Goal: Information Seeking & Learning: Learn about a topic

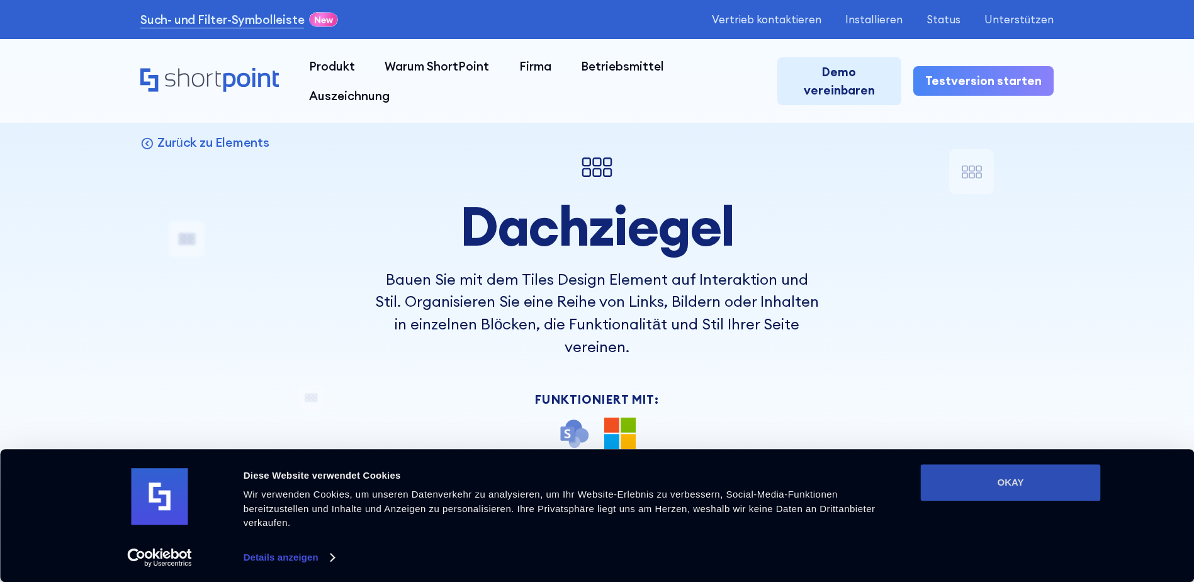
click at [1017, 482] on button "OKAY" at bounding box center [1011, 482] width 180 height 37
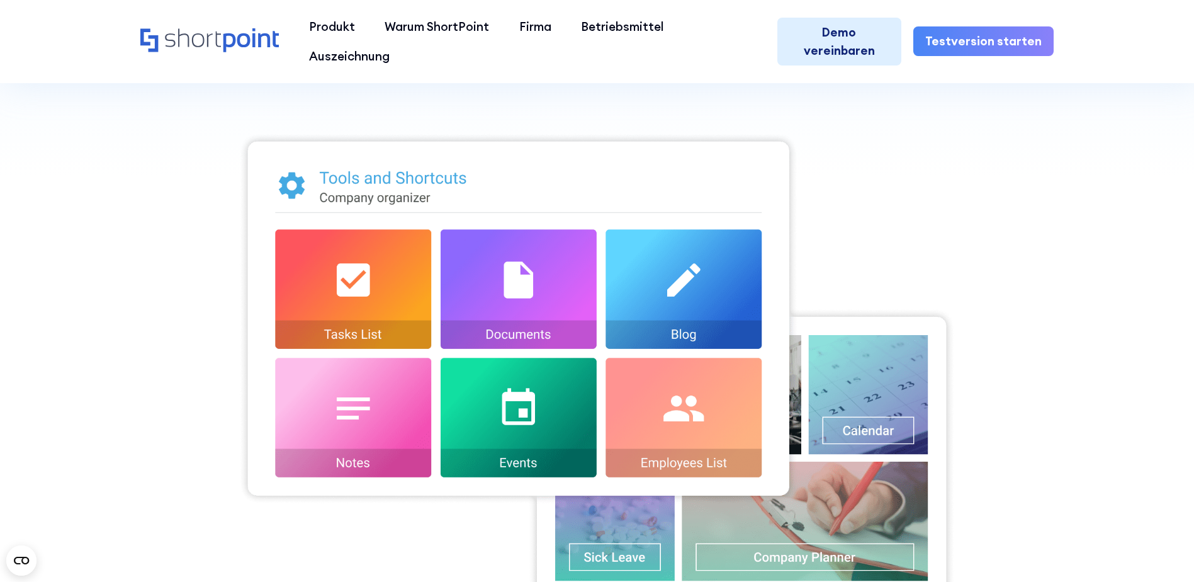
scroll to position [441, 0]
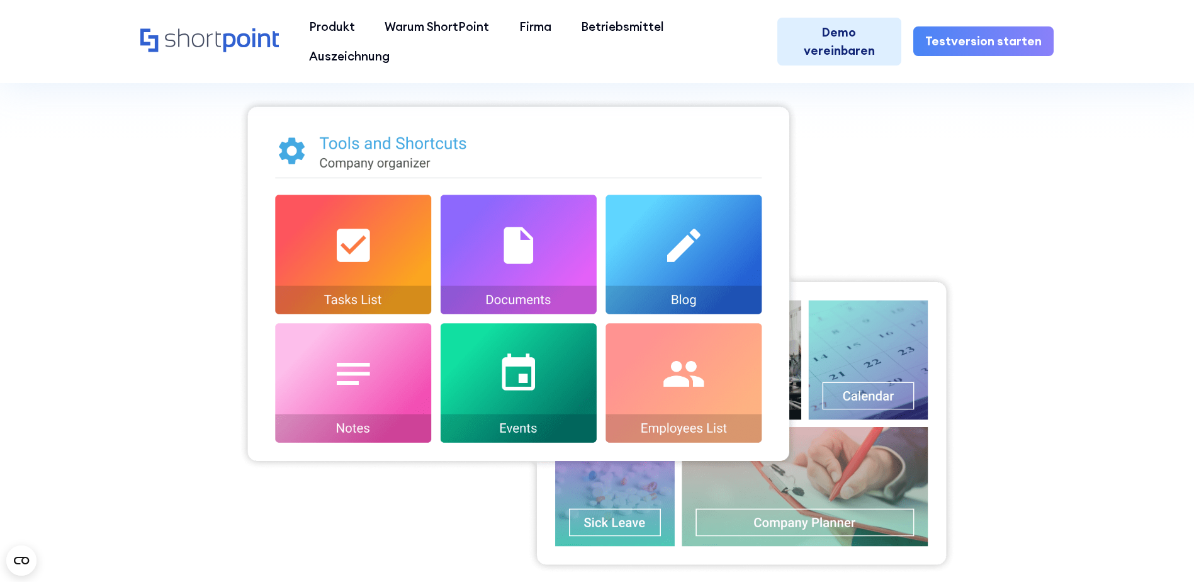
click at [512, 257] on img at bounding box center [597, 336] width 716 height 476
click at [1141, 441] on section "Zurück zu Elements Dachziegel Bauen Sie mit dem Tiles Design Element auf Intera…" at bounding box center [597, 194] width 1194 height 1210
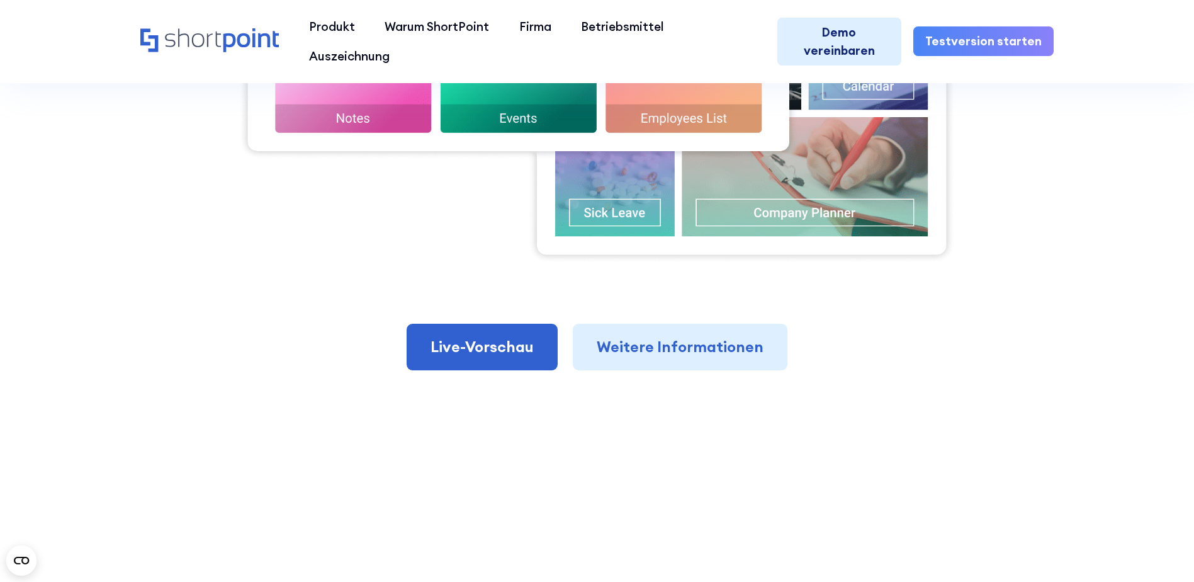
scroll to position [755, 0]
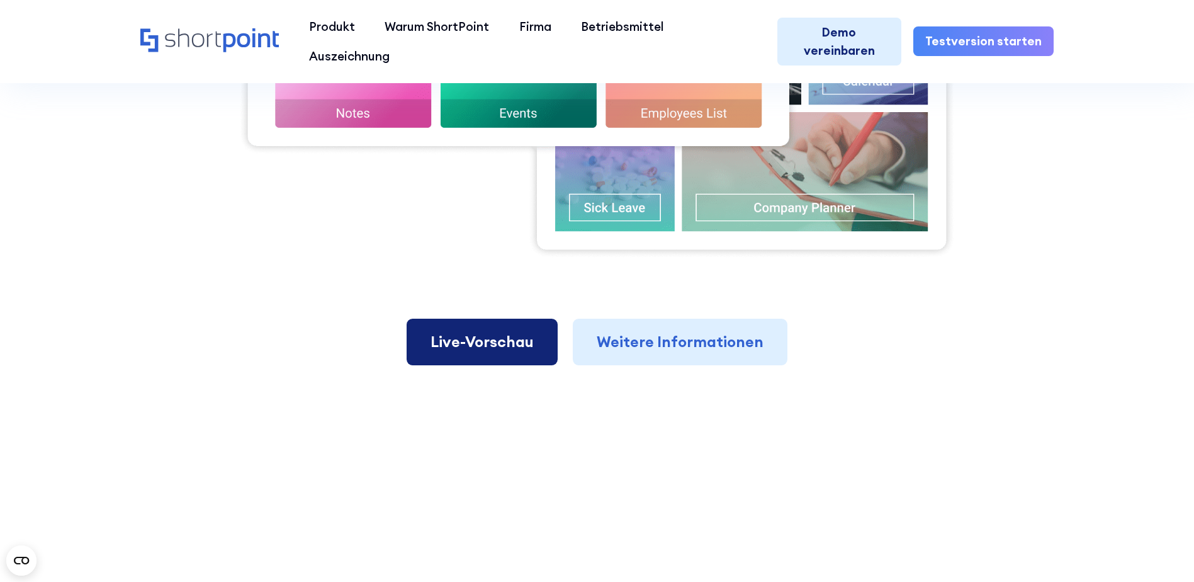
click at [515, 356] on link "Live-Vorschau" at bounding box center [482, 342] width 151 height 47
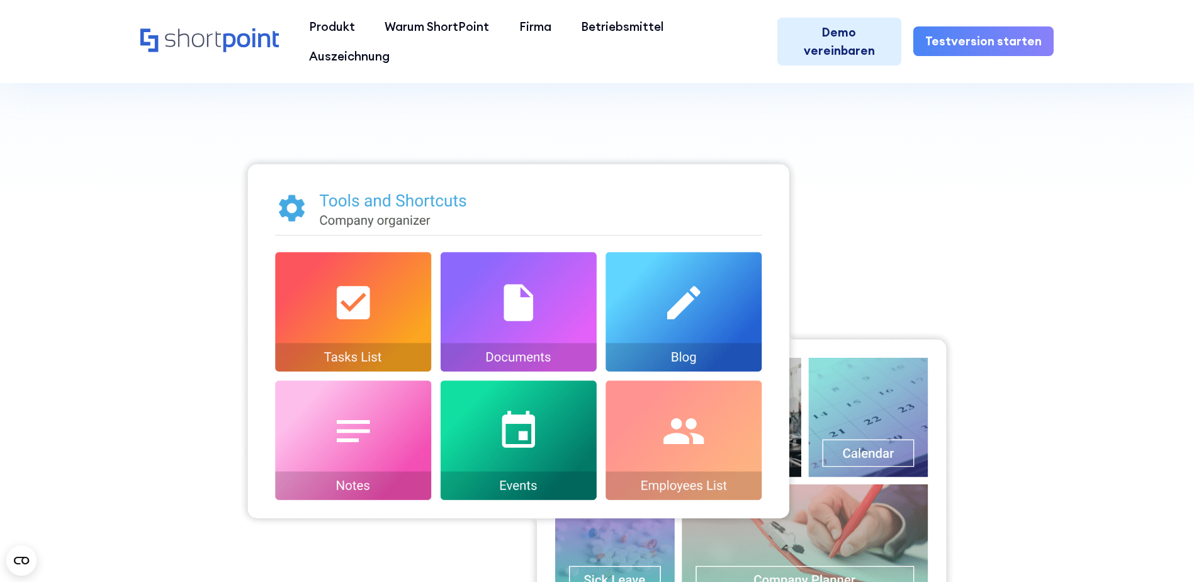
scroll to position [378, 0]
